Goal: Task Accomplishment & Management: Manage account settings

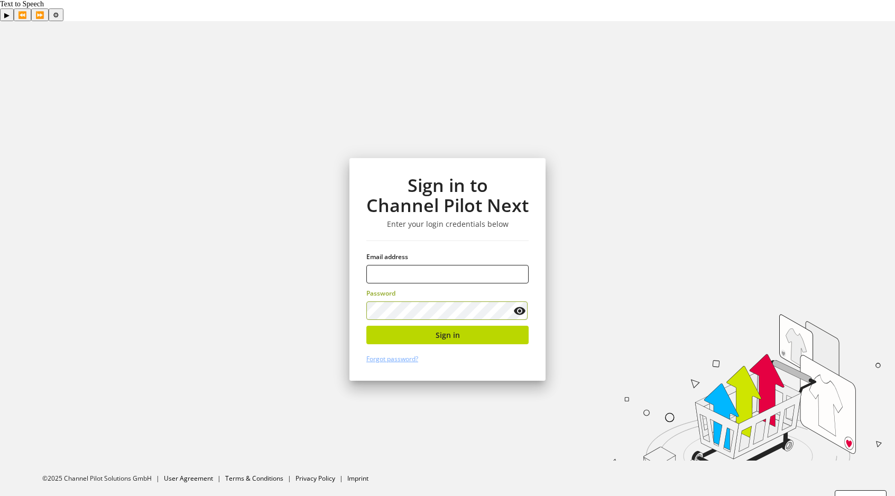
type input "**********"
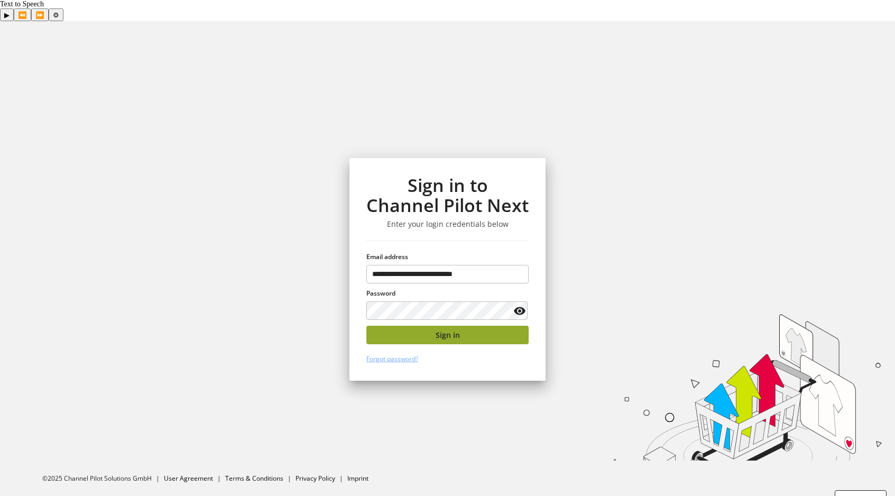
click at [430, 326] on button "Sign in" at bounding box center [447, 335] width 162 height 19
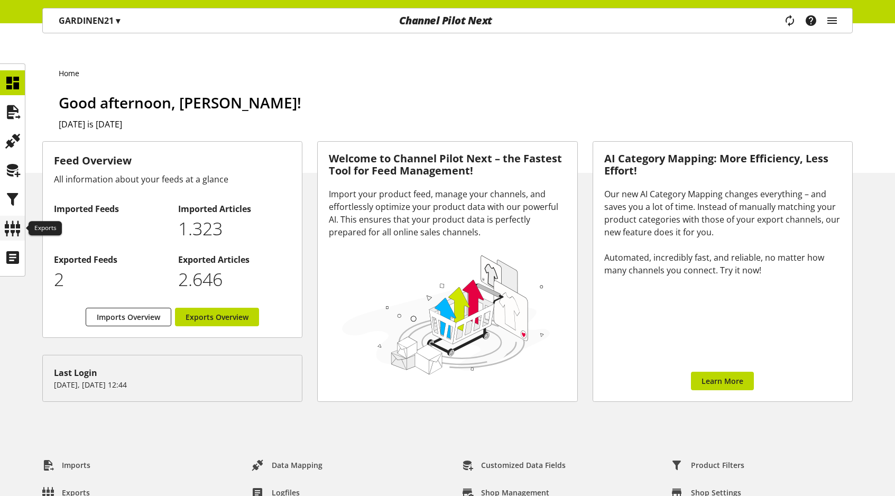
click at [20, 235] on icon at bounding box center [12, 228] width 17 height 21
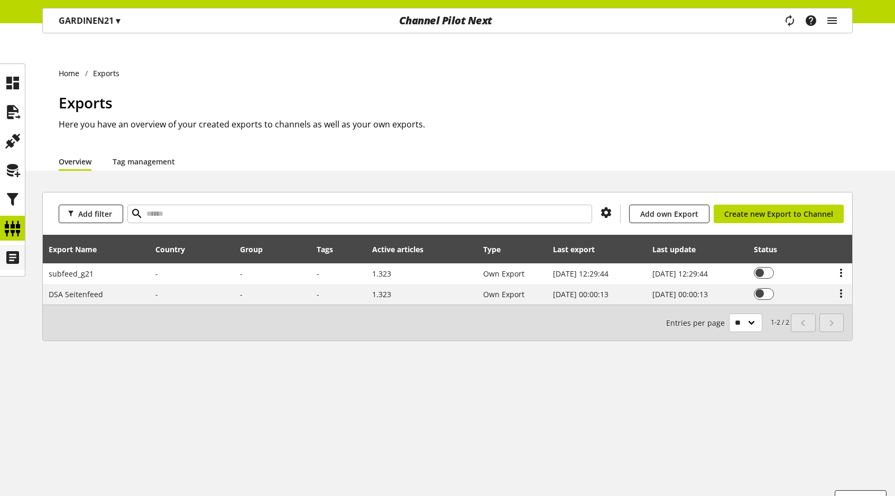
click at [18, 249] on icon at bounding box center [12, 257] width 17 height 21
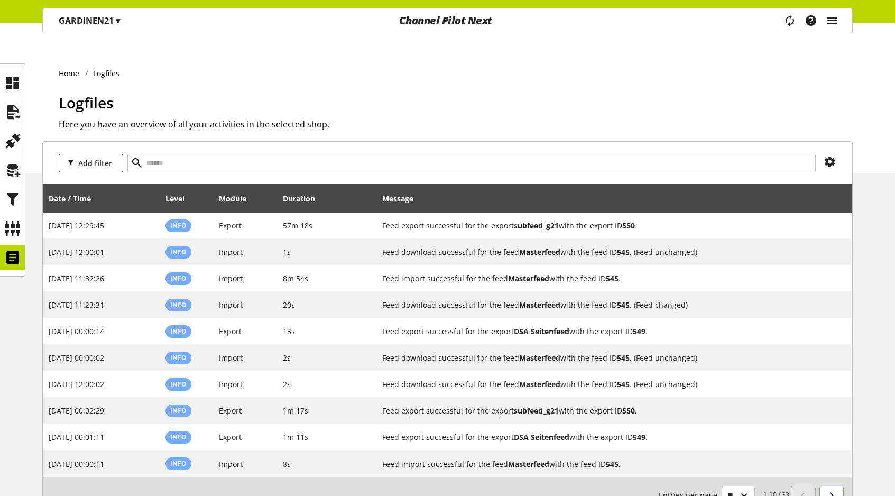
click at [825, 486] on icon at bounding box center [831, 495] width 13 height 19
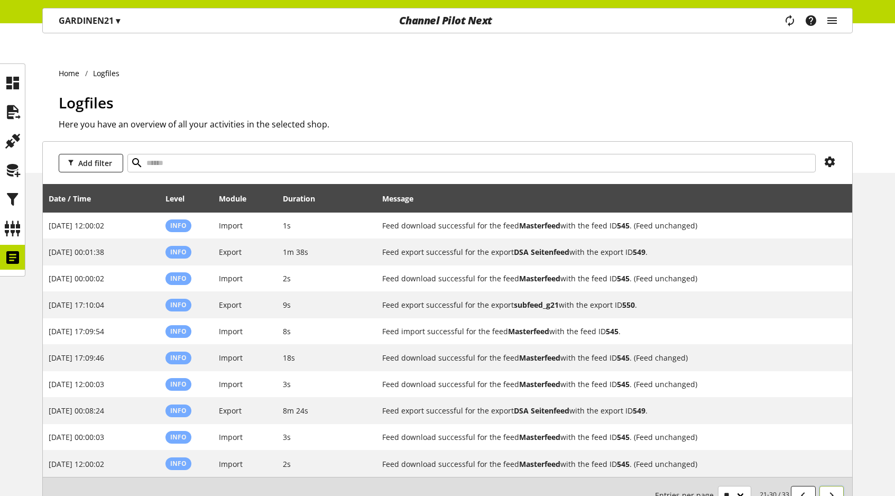
click at [825, 486] on icon at bounding box center [831, 495] width 13 height 19
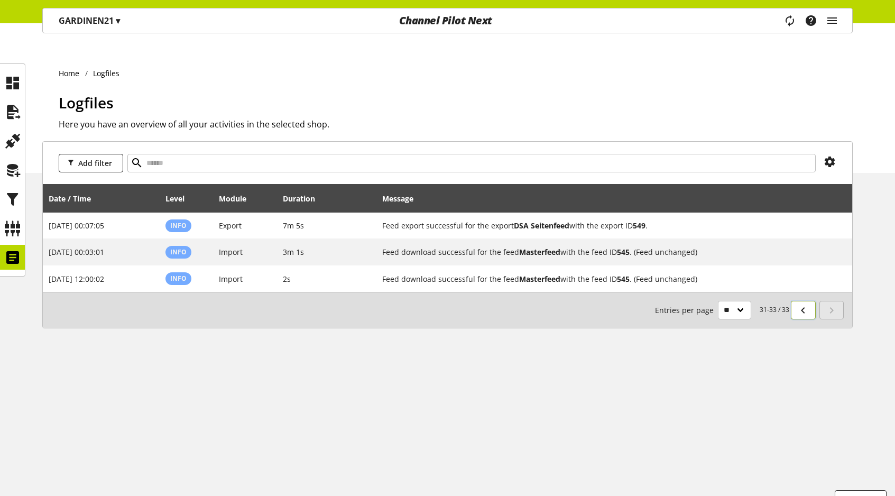
click at [811, 301] on link at bounding box center [803, 310] width 25 height 19
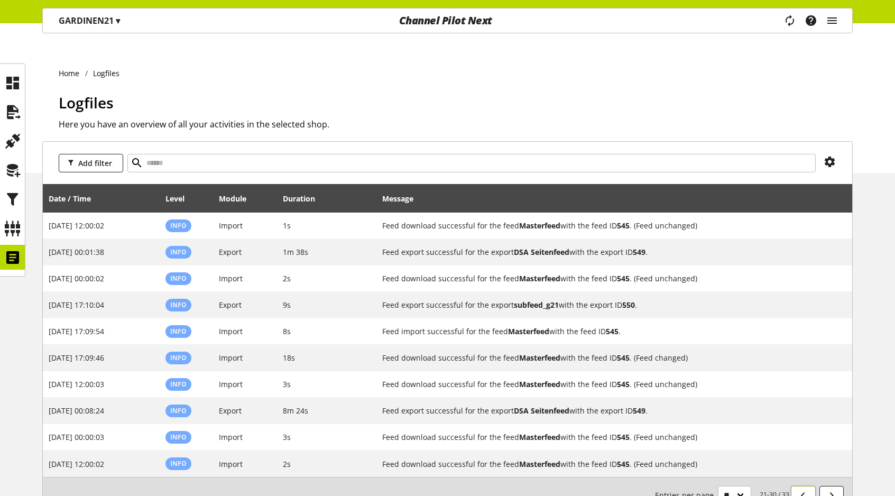
click at [809, 486] on icon at bounding box center [803, 495] width 13 height 19
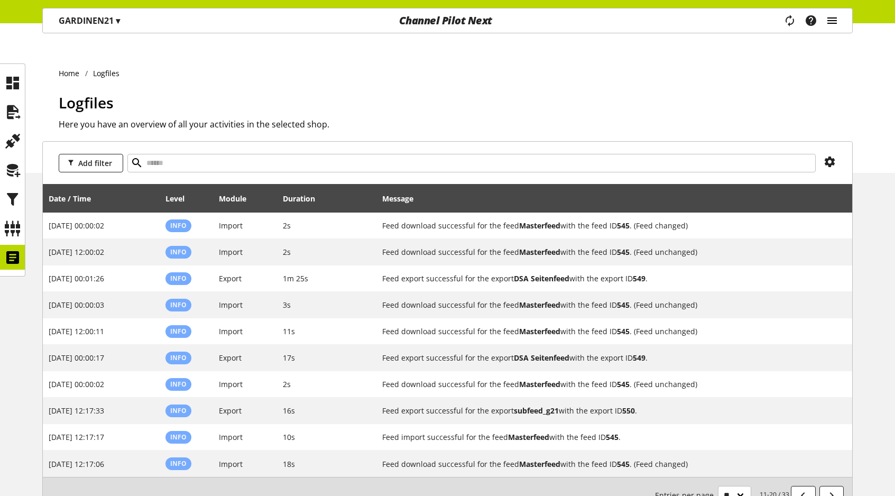
click at [837, 18] on icon "main navigation" at bounding box center [832, 20] width 13 height 19
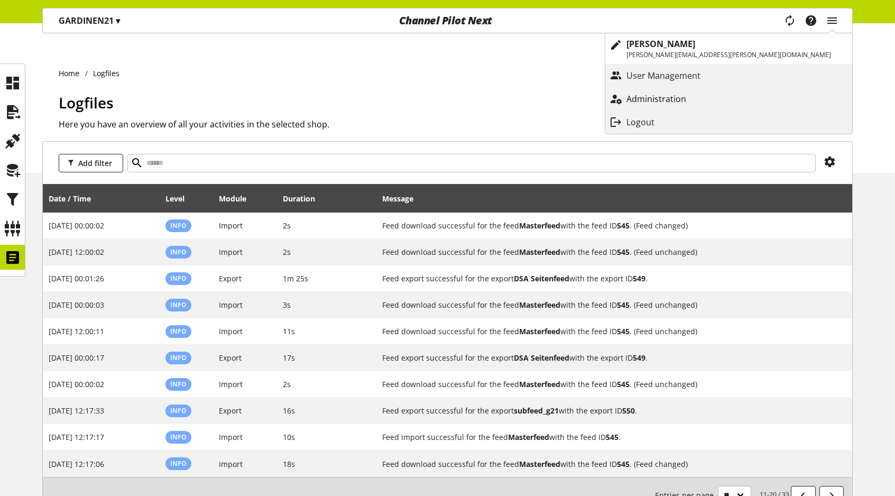
click at [708, 100] on p "Administration" at bounding box center [667, 99] width 81 height 13
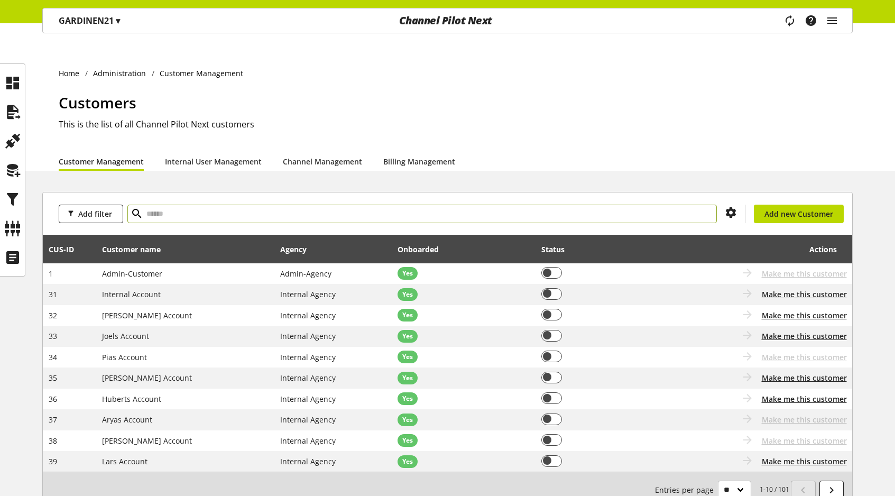
click at [301, 205] on input "text" at bounding box center [422, 214] width 590 height 19
type input "****"
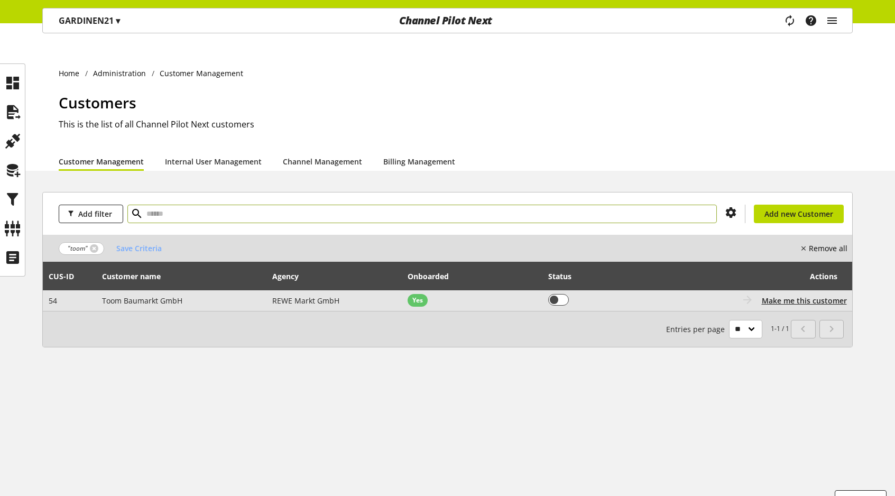
click at [801, 294] on div "Coming soon: Go to customer Customer is not onboarded Make me this customer" at bounding box center [752, 300] width 189 height 13
click at [801, 295] on span "Make me this customer" at bounding box center [804, 300] width 85 height 11
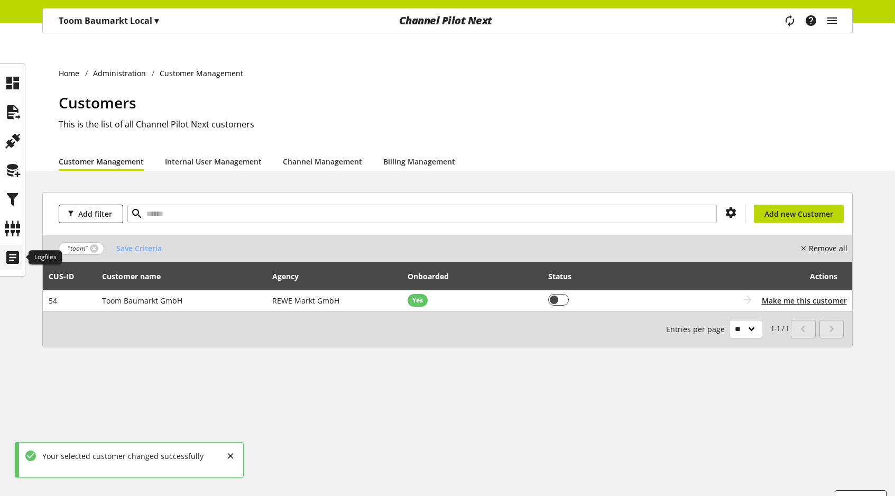
click at [19, 260] on icon at bounding box center [12, 257] width 17 height 21
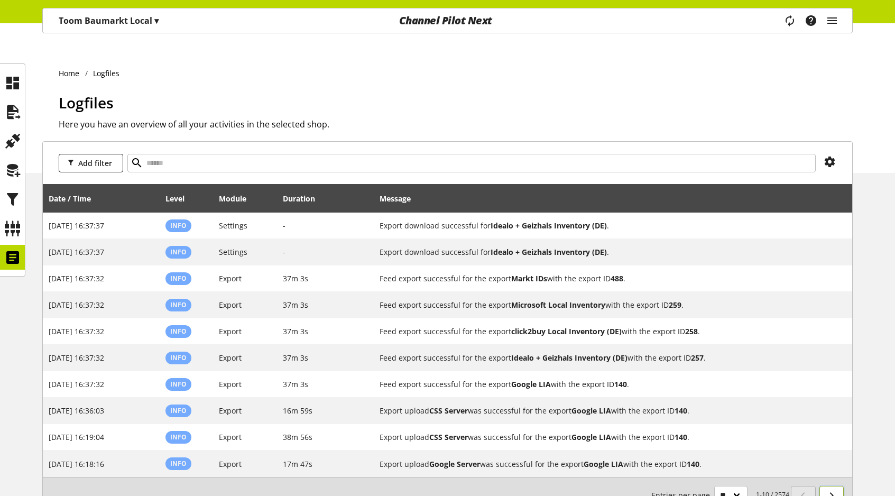
click at [839, 486] on link at bounding box center [832, 495] width 25 height 19
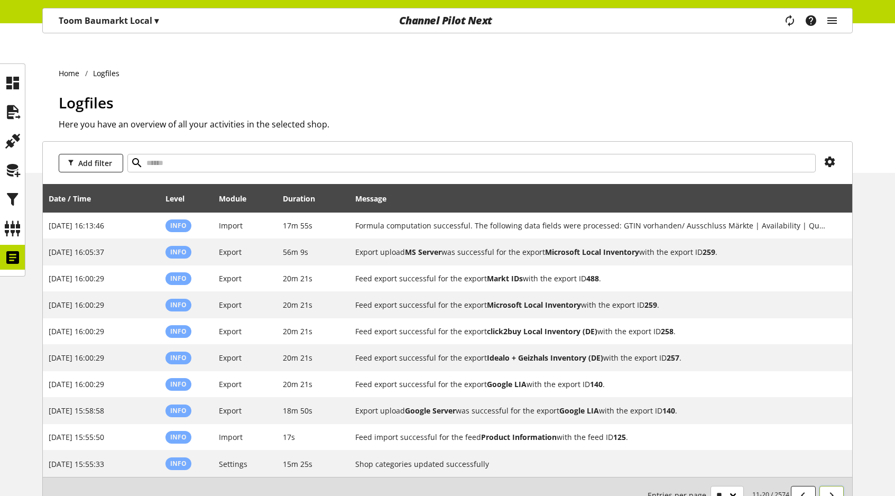
click at [832, 486] on icon at bounding box center [831, 495] width 13 height 19
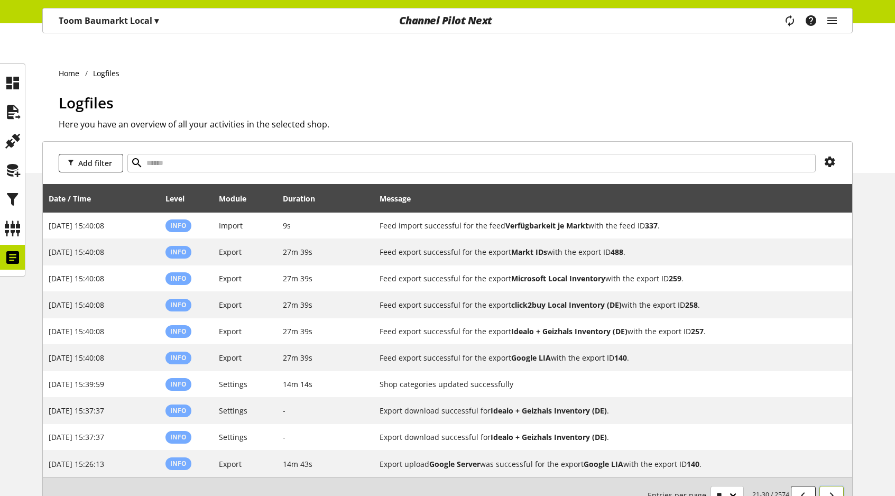
click at [832, 486] on icon at bounding box center [831, 495] width 13 height 19
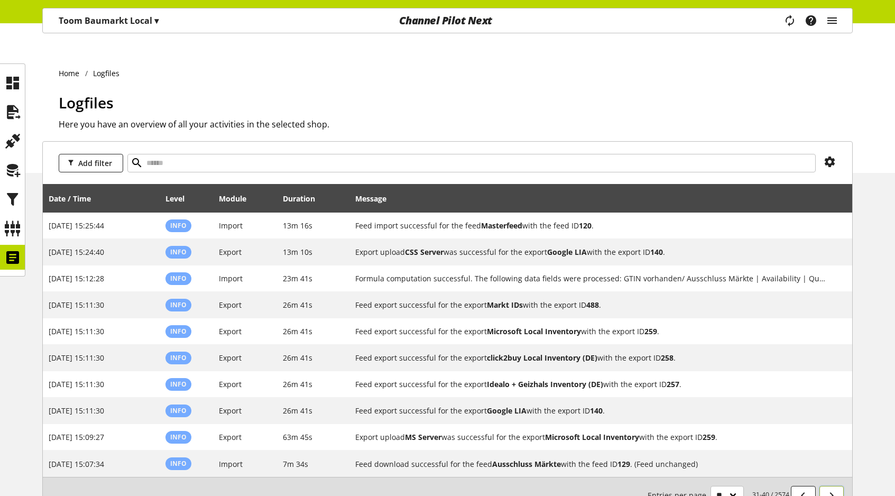
click at [832, 486] on icon at bounding box center [831, 495] width 13 height 19
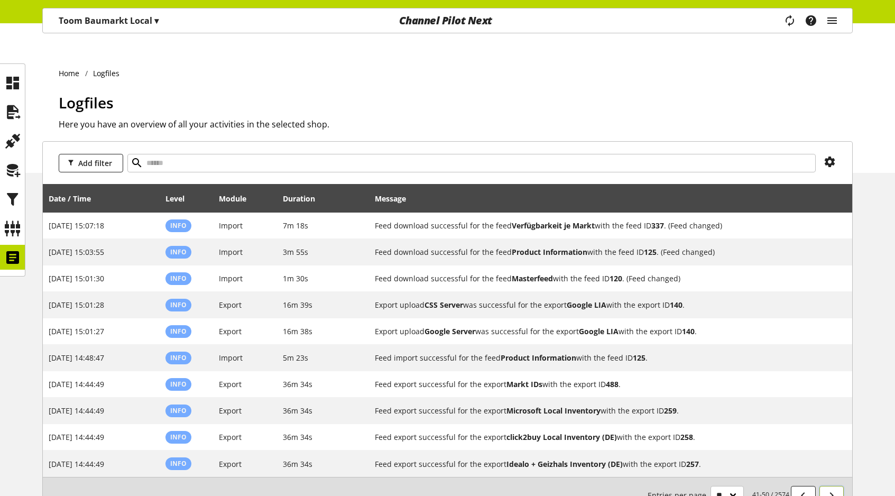
click at [832, 486] on icon at bounding box center [831, 495] width 13 height 19
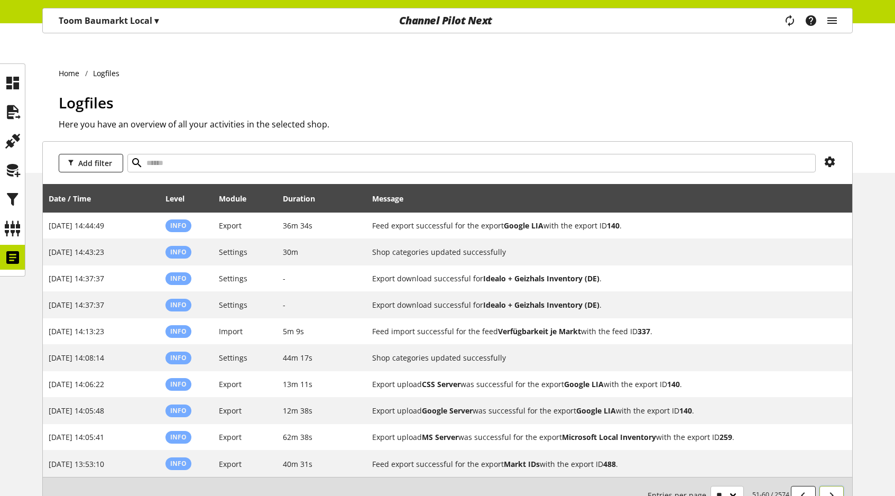
click at [832, 486] on icon at bounding box center [831, 495] width 13 height 19
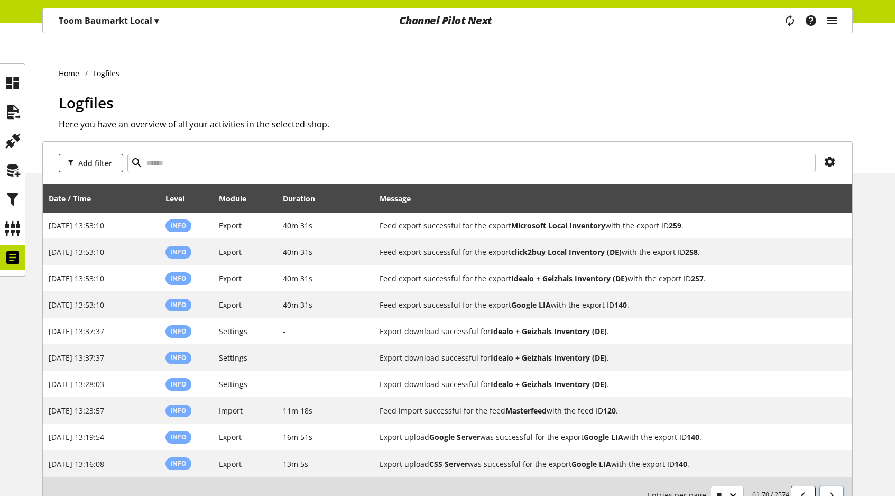
click at [832, 486] on icon at bounding box center [831, 495] width 13 height 19
